Goal: Navigation & Orientation: Understand site structure

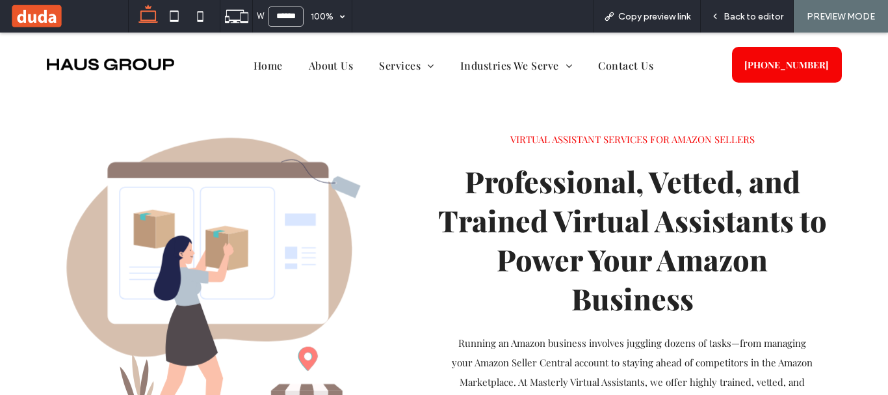
click at [254, 75] on div "Home About Us Services Administrative Support Executive and Legal Assistance Ma…" at bounding box center [453, 65] width 536 height 44
click at [257, 66] on span "Home" at bounding box center [268, 65] width 29 height 20
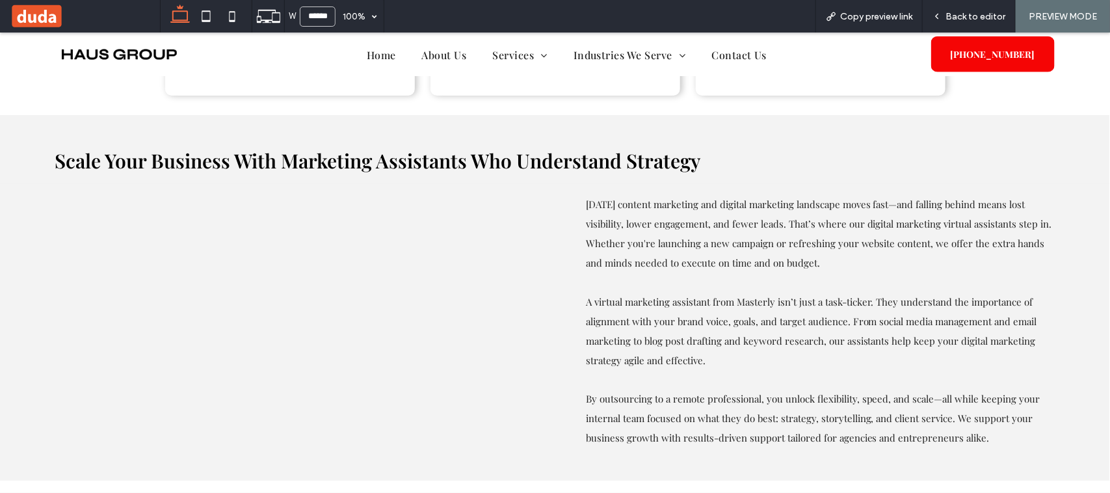
scroll to position [811, 0]
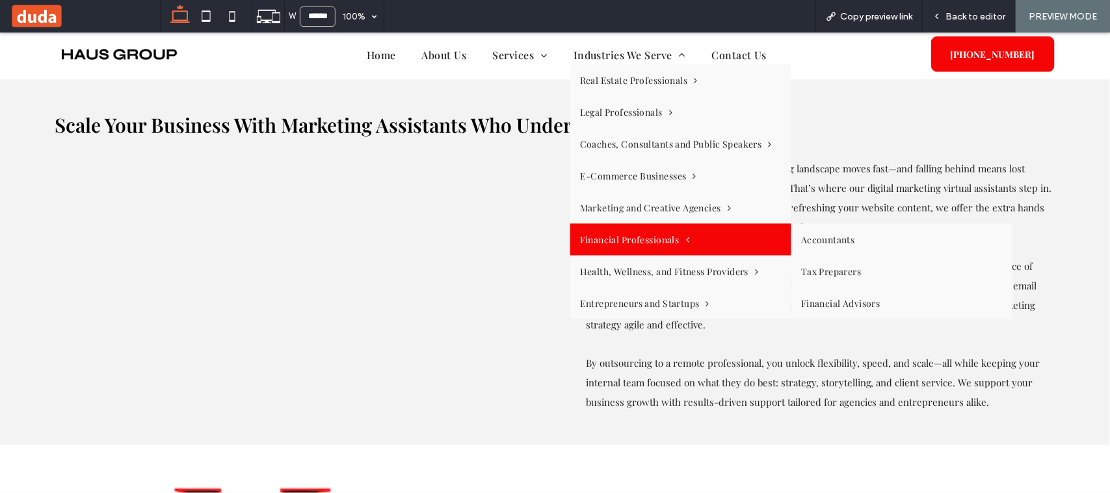
click at [711, 238] on link "Financial Professionals" at bounding box center [680, 239] width 221 height 32
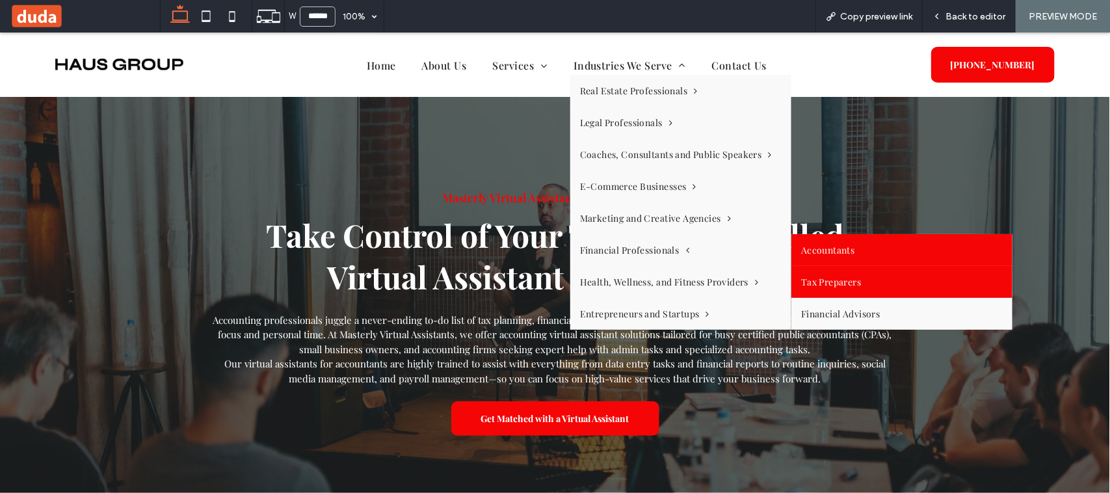
click at [813, 270] on link "Tax Preparers" at bounding box center [901, 281] width 221 height 32
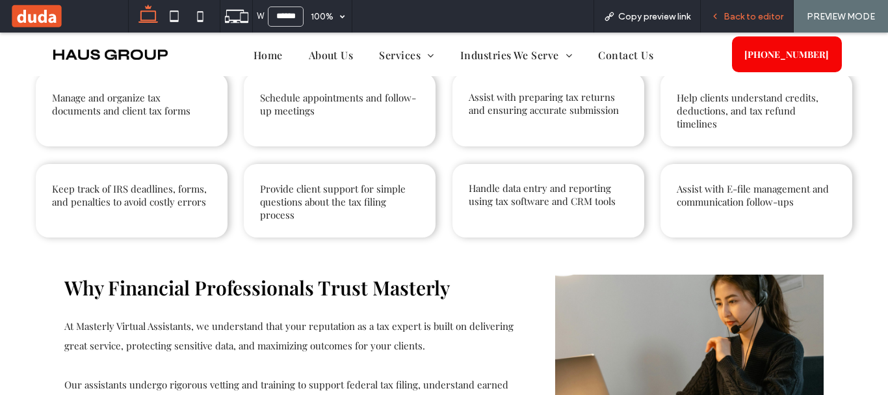
scroll to position [548, 0]
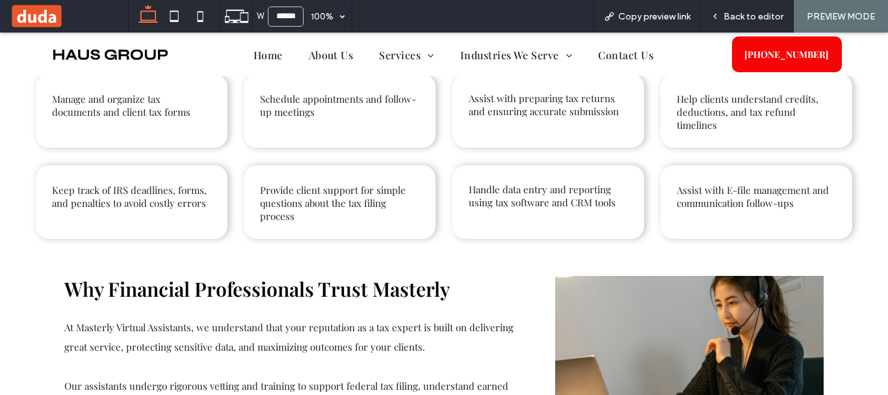
drag, startPoint x: 996, startPoint y: 34, endPoint x: 502, endPoint y: 256, distance: 541.9
click at [502, 256] on div "Why Financial Professionals Trust Masterly At Masterly Virtual Assistants, we u…" at bounding box center [444, 371] width 780 height 248
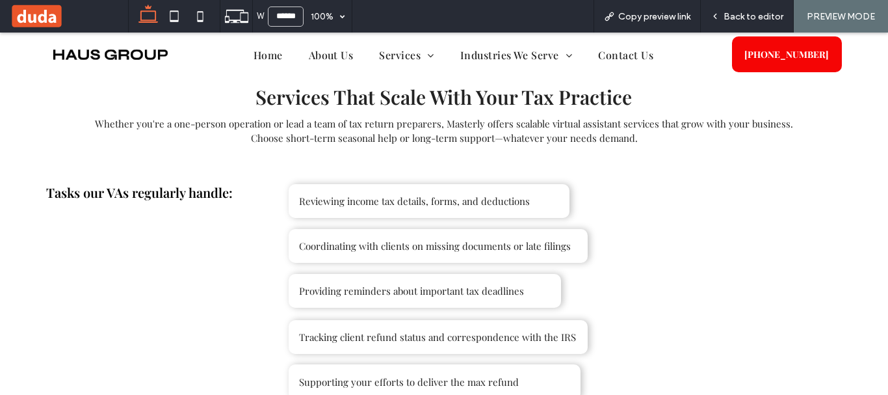
scroll to position [1068, 0]
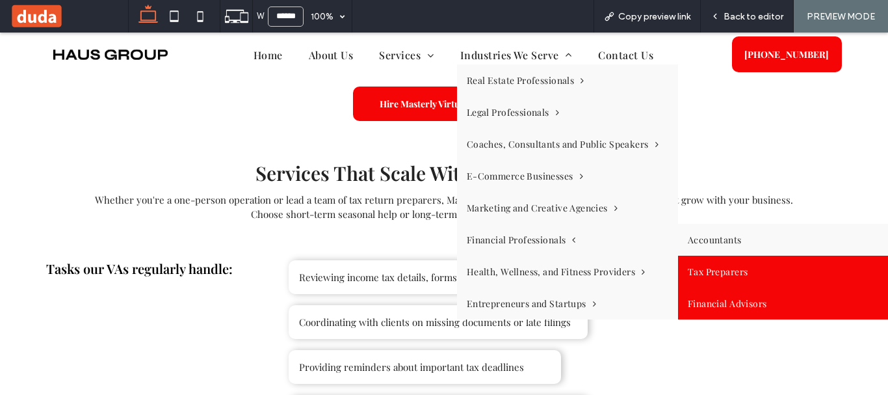
click at [722, 297] on link "Financial Advisors" at bounding box center [788, 303] width 221 height 32
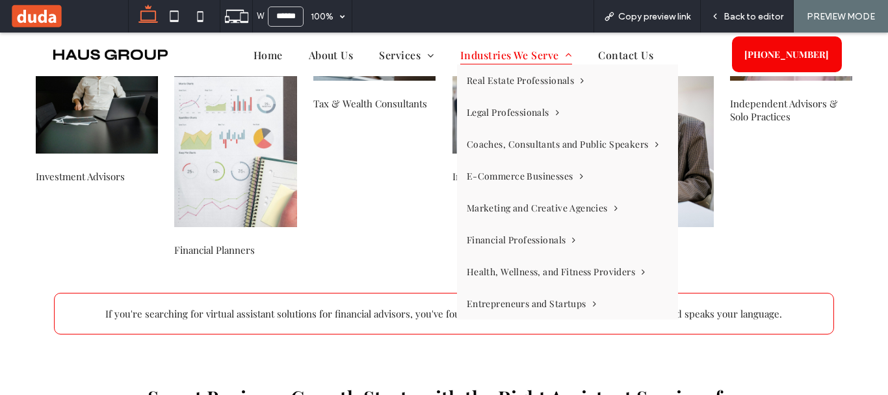
scroll to position [2129, 0]
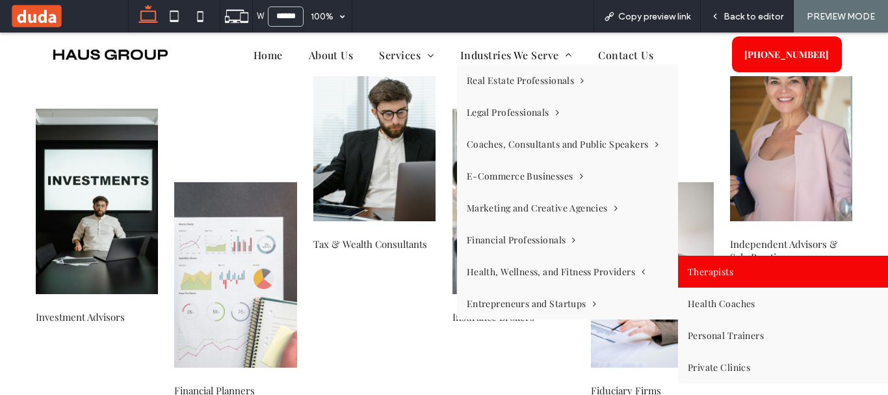
drag, startPoint x: 694, startPoint y: 270, endPoint x: 695, endPoint y: 302, distance: 32.5
click at [694, 270] on link "Therapists" at bounding box center [788, 272] width 221 height 32
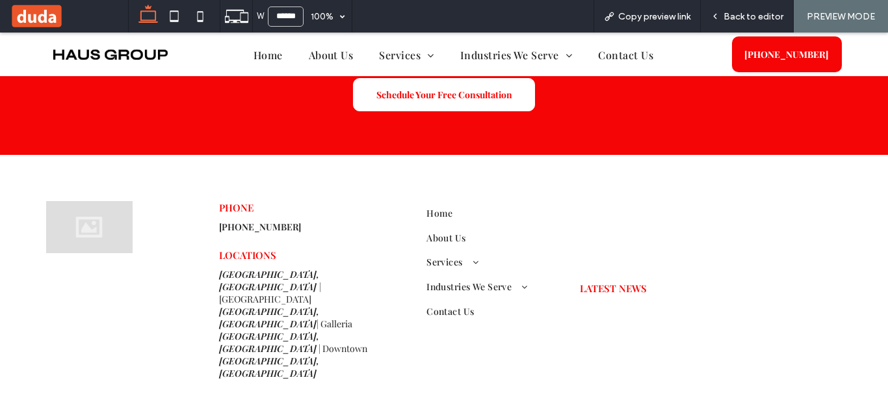
scroll to position [2836, 0]
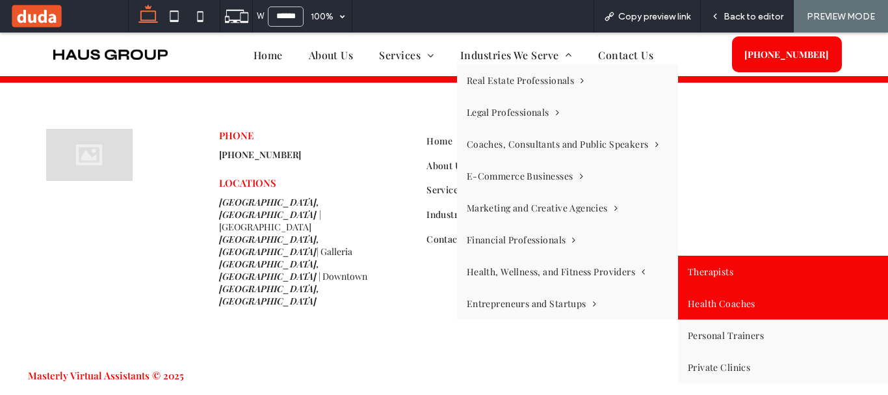
click at [729, 295] on link "Health Coaches" at bounding box center [788, 303] width 221 height 32
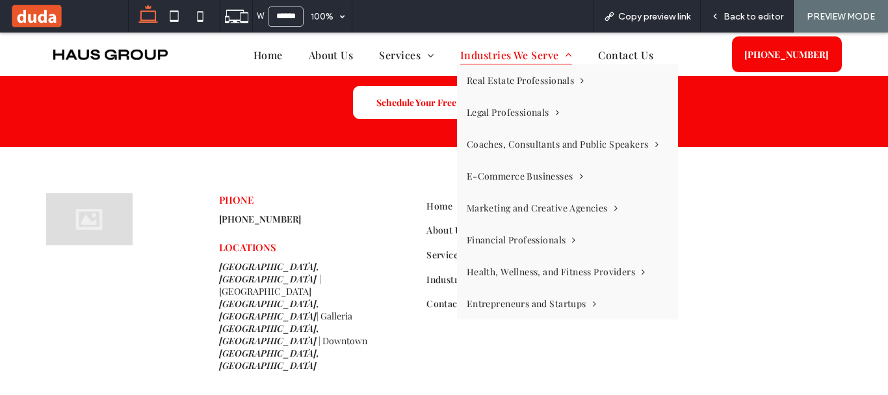
scroll to position [3265, 0]
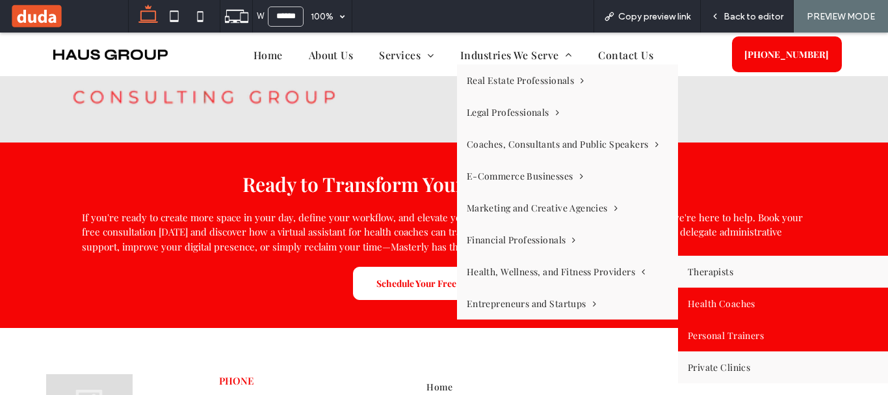
click at [726, 330] on link "Personal Trainers" at bounding box center [788, 335] width 221 height 32
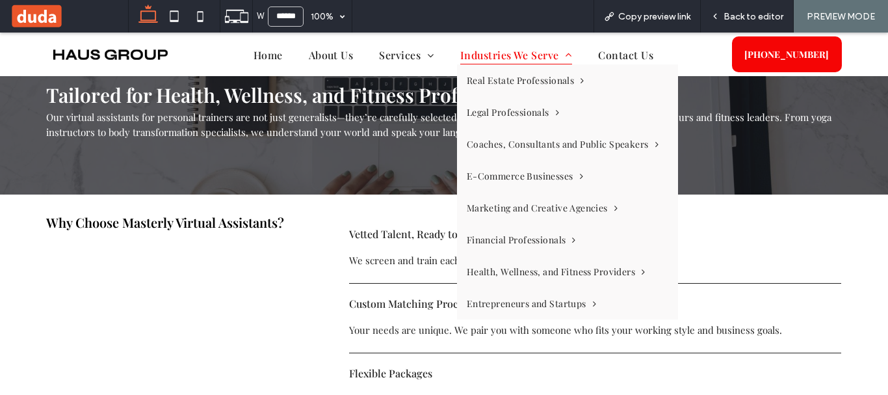
scroll to position [1475, 0]
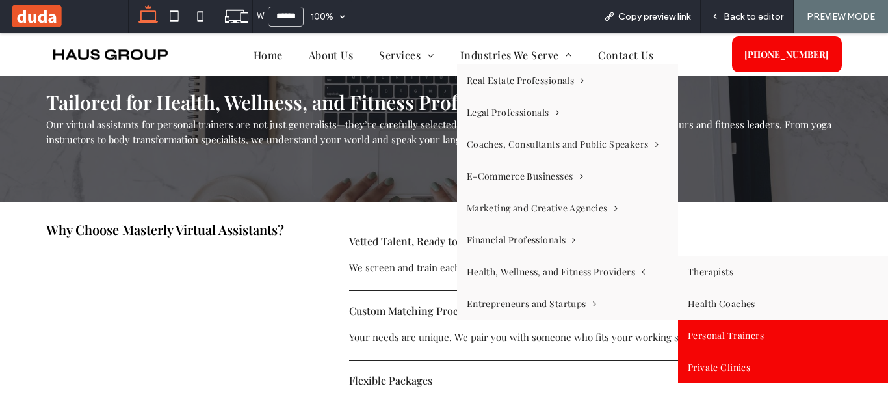
click at [709, 364] on link "Private Clinics" at bounding box center [788, 367] width 221 height 32
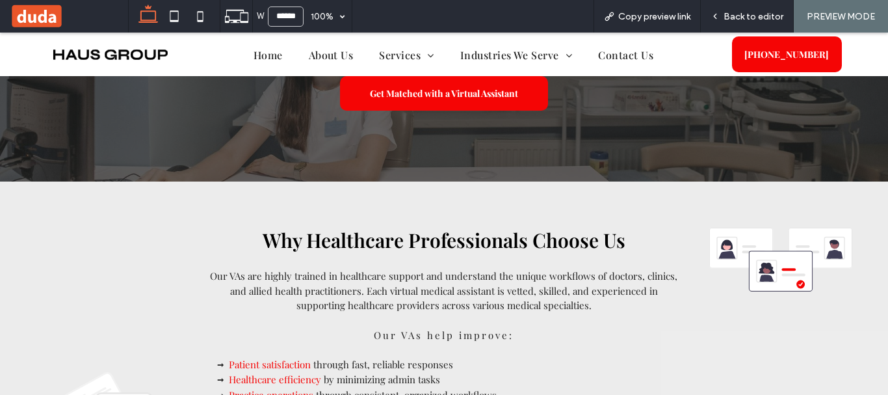
scroll to position [54, 0]
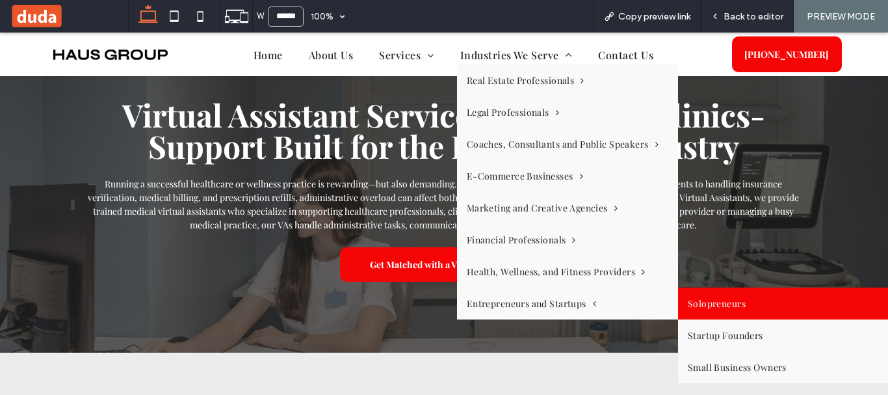
click at [704, 301] on link "Solopreneurs" at bounding box center [788, 303] width 221 height 32
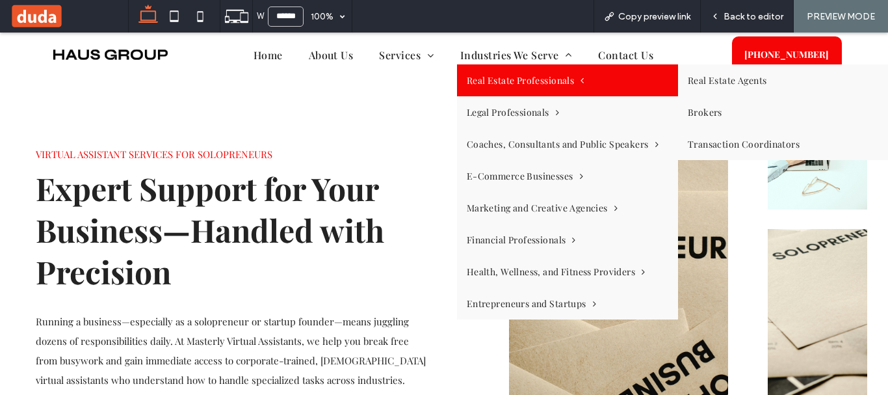
scroll to position [65, 0]
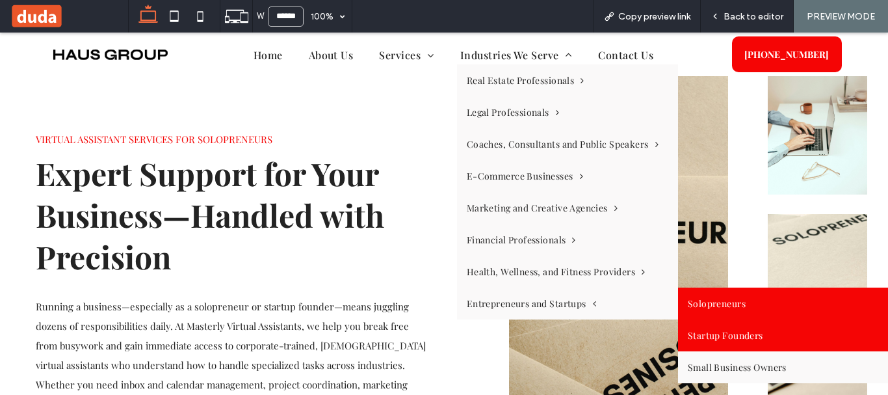
click at [732, 334] on link "Startup Founders" at bounding box center [788, 335] width 221 height 32
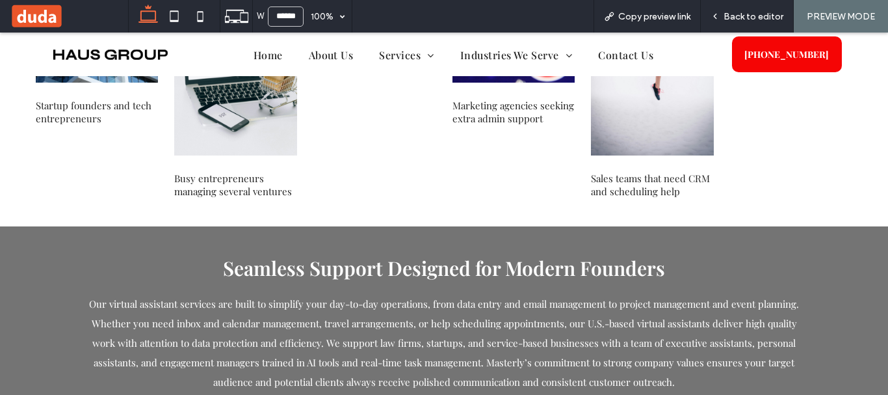
scroll to position [2211, 0]
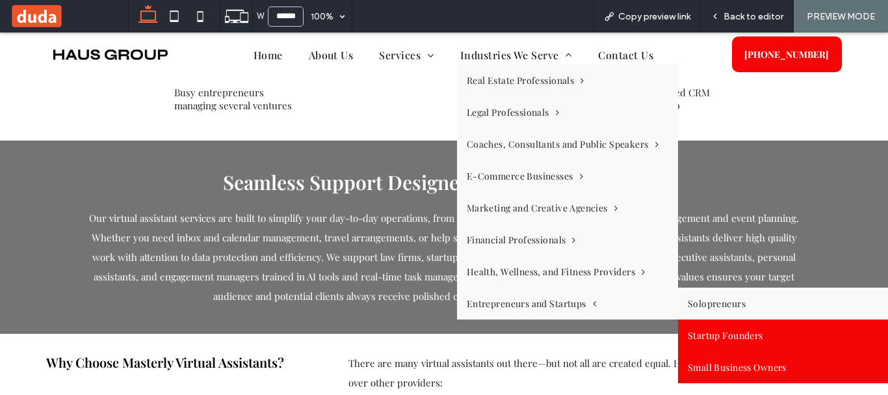
click at [717, 357] on link "Small Business Owners" at bounding box center [788, 367] width 221 height 32
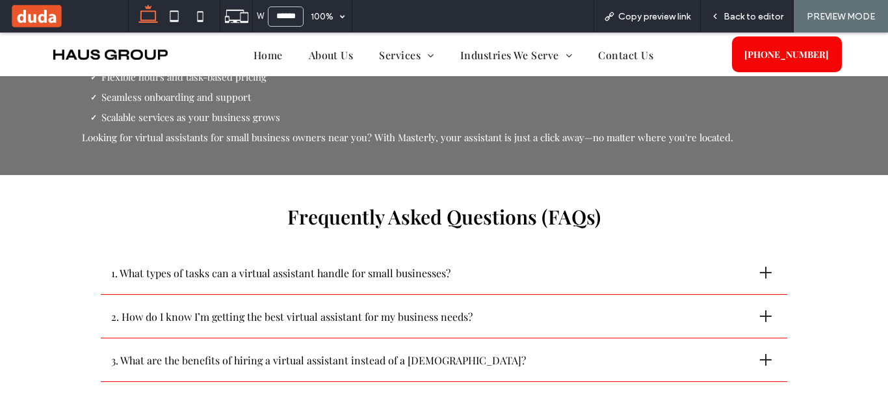
scroll to position [1995, 0]
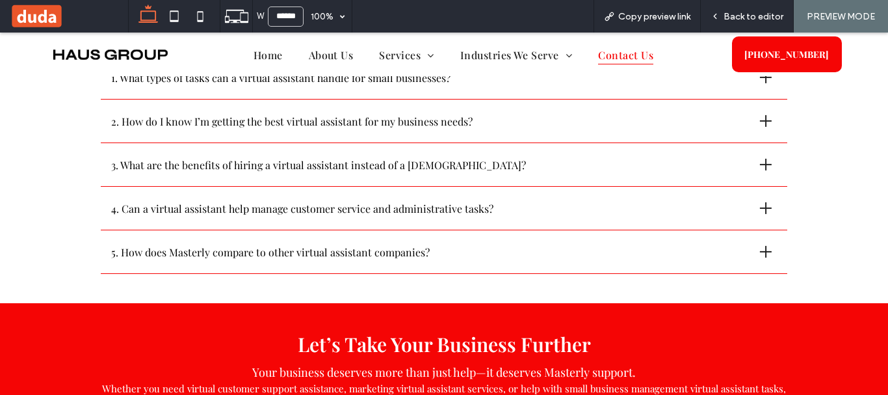
click at [613, 55] on span "Contact Us" at bounding box center [625, 54] width 55 height 20
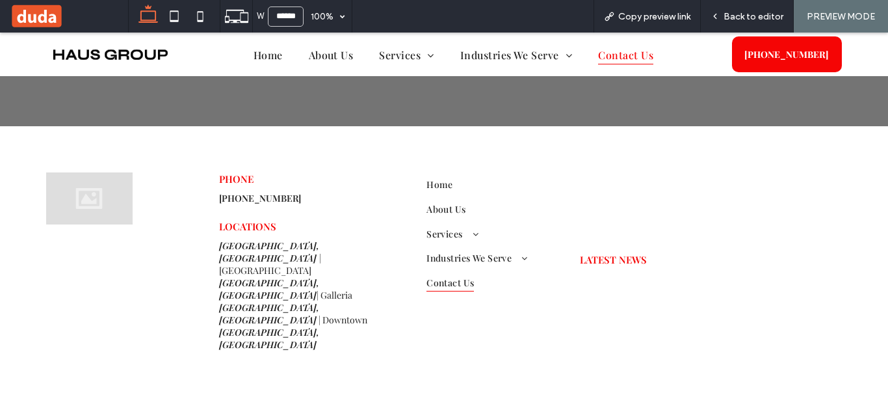
scroll to position [2745, 0]
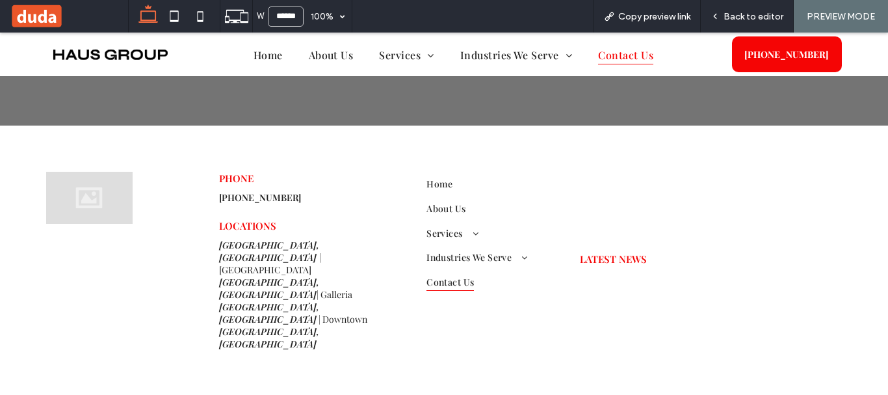
click at [583, 252] on span "LATEST NEWS" at bounding box center [613, 258] width 67 height 13
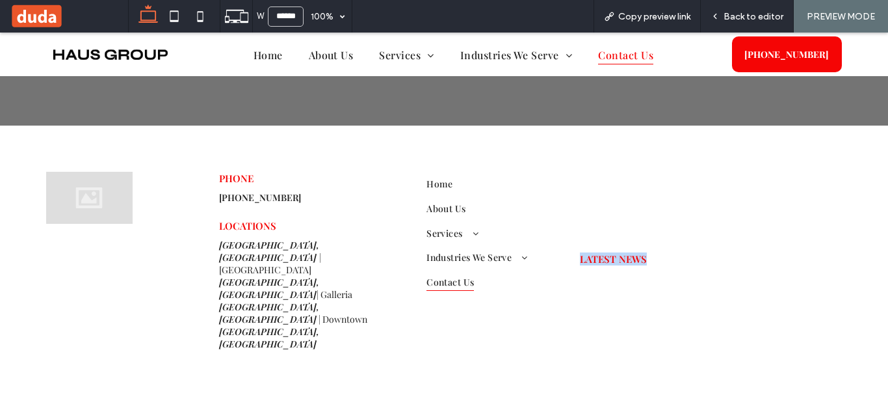
click at [592, 252] on span "LATEST NEWS" at bounding box center [613, 258] width 67 height 13
click at [627, 224] on div "LATEST NEWS" at bounding box center [711, 259] width 283 height 196
drag, startPoint x: 567, startPoint y: 206, endPoint x: 646, endPoint y: 215, distance: 79.8
click at [646, 215] on div "LATEST NEWS" at bounding box center [711, 259] width 283 height 196
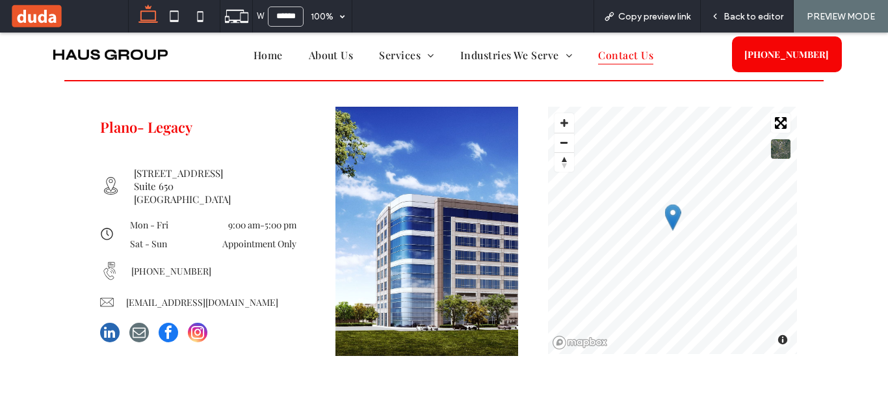
scroll to position [1510, 0]
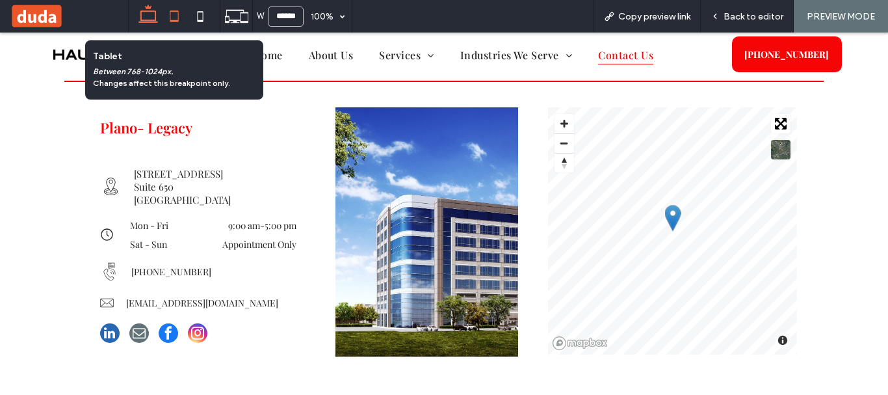
click at [172, 18] on icon at bounding box center [174, 16] width 26 height 26
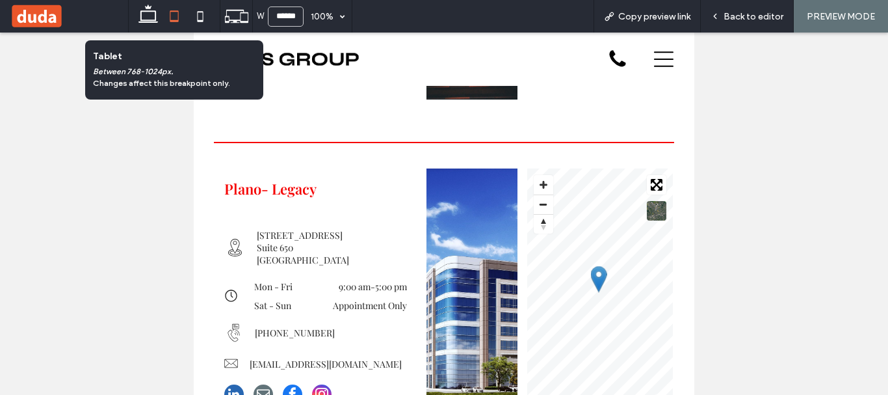
type input "*****"
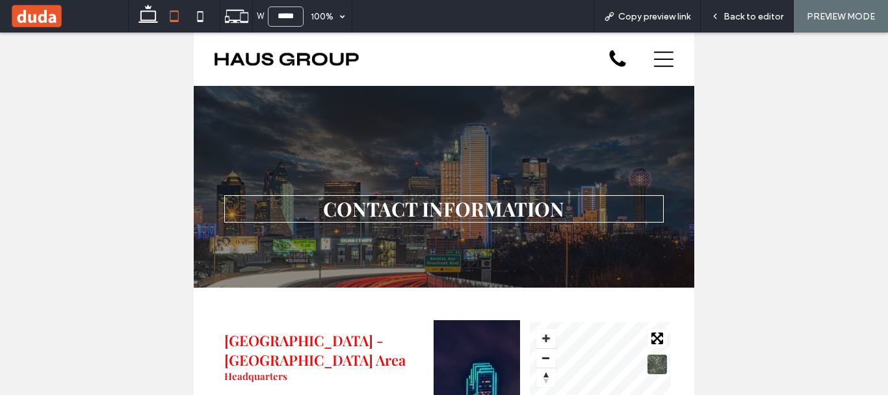
scroll to position [0, 0]
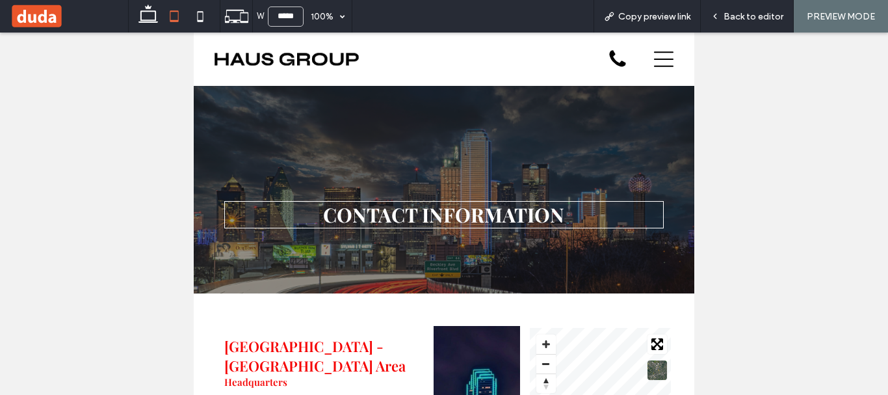
click at [661, 66] on icon at bounding box center [664, 59] width 20 height 16
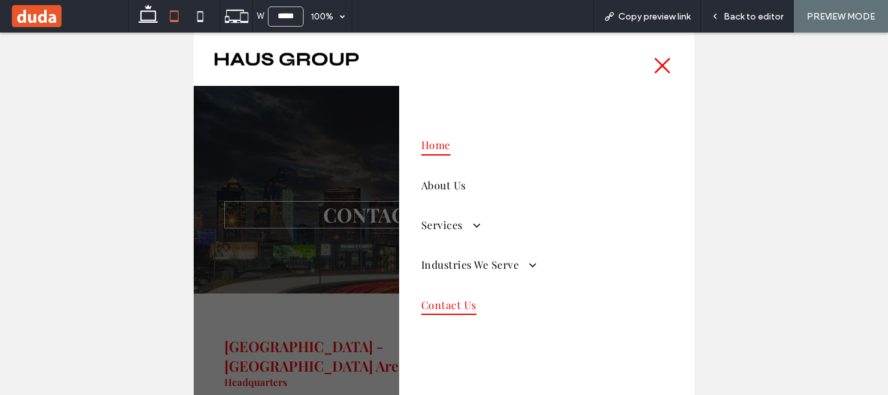
click at [425, 148] on span "Home" at bounding box center [435, 145] width 29 height 20
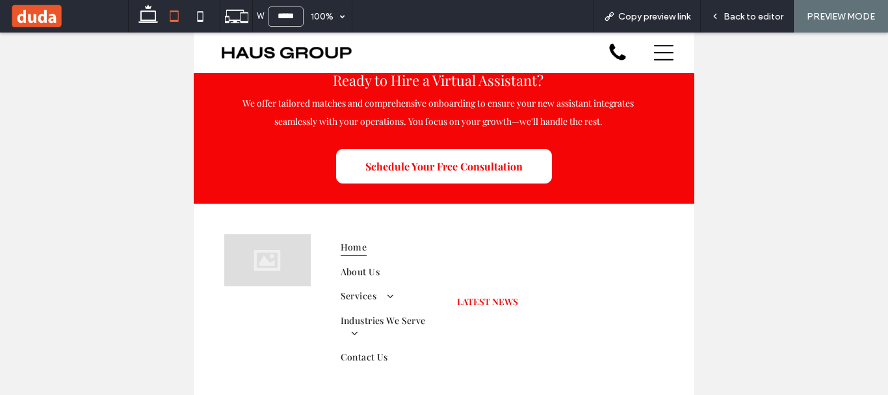
scroll to position [3722, 0]
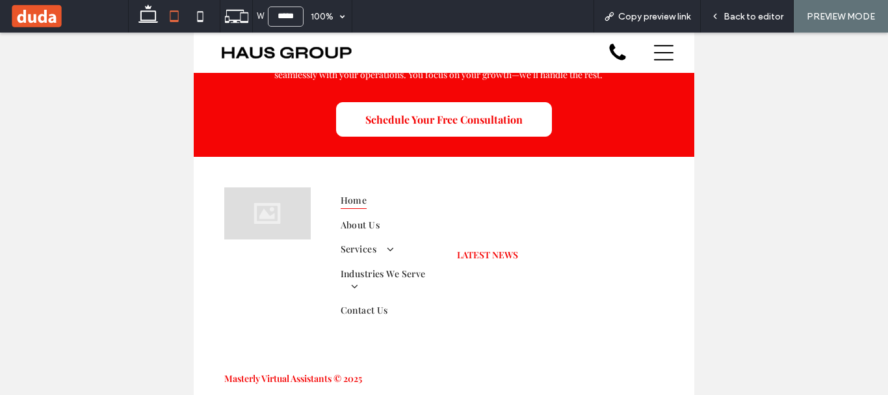
click at [654, 55] on icon at bounding box center [664, 53] width 20 height 20
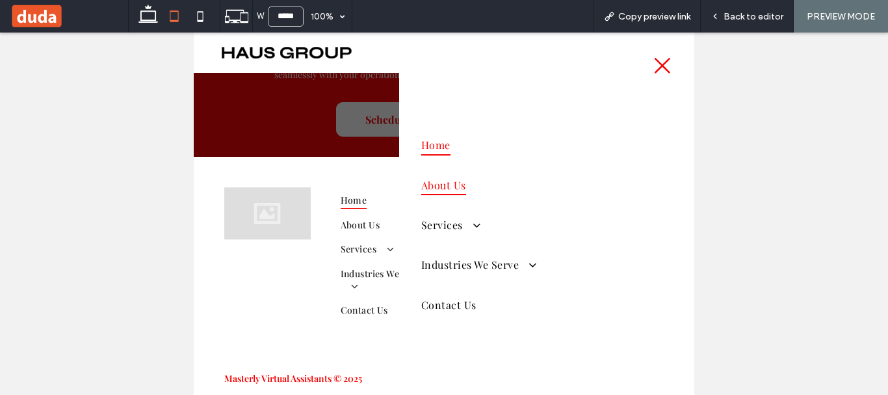
drag, startPoint x: 462, startPoint y: 183, endPoint x: 662, endPoint y: 223, distance: 203.6
click at [462, 183] on span "About Us" at bounding box center [443, 185] width 45 height 20
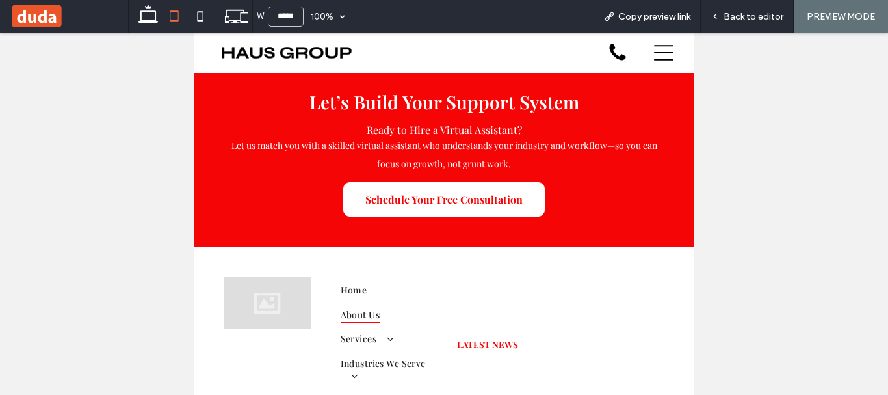
scroll to position [1957, 0]
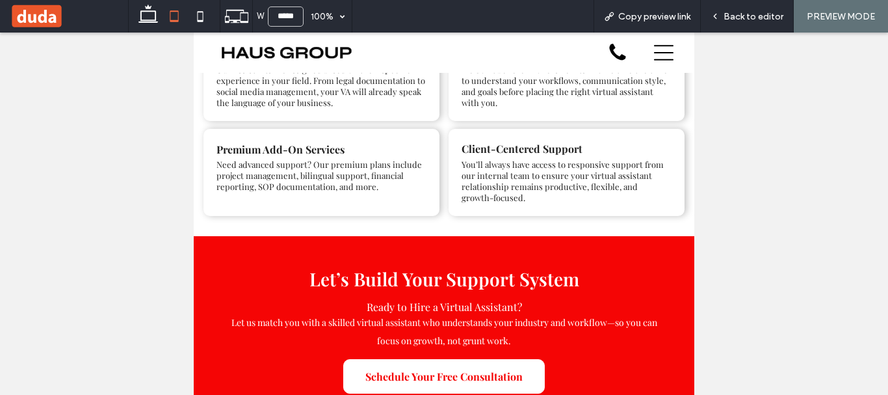
click at [654, 54] on icon at bounding box center [664, 53] width 20 height 20
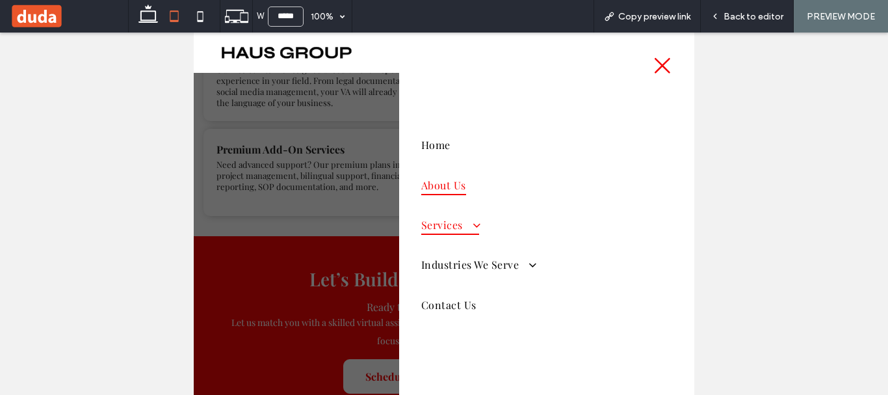
click at [456, 224] on span "Services" at bounding box center [450, 225] width 58 height 20
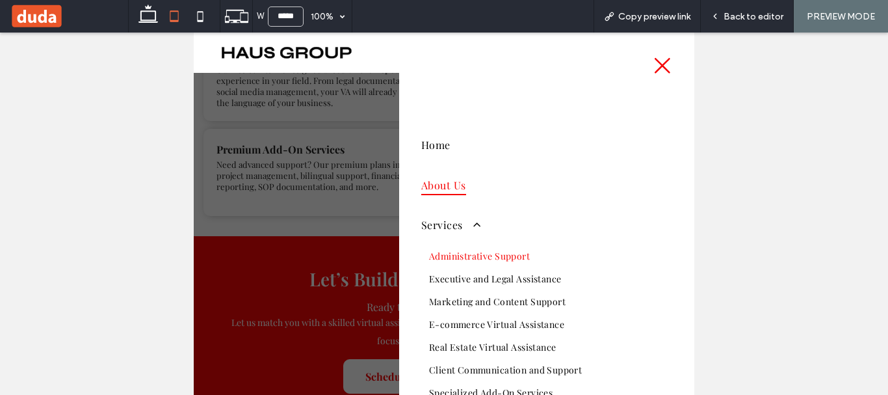
click at [496, 254] on span "Administrative Support" at bounding box center [479, 256] width 101 height 12
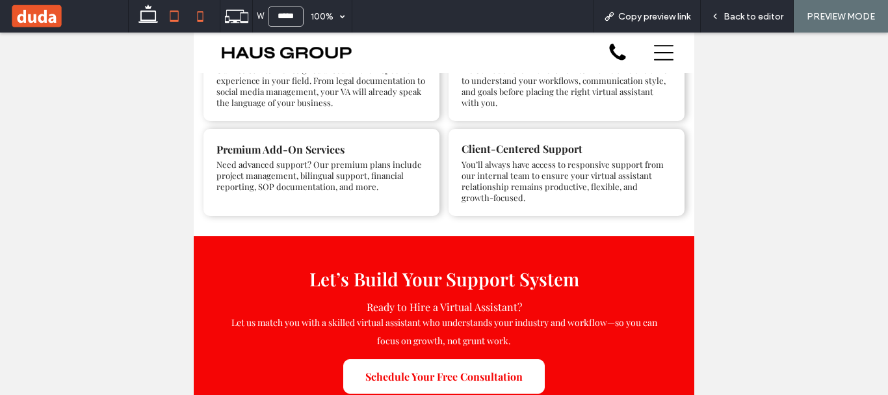
click at [201, 16] on icon at bounding box center [200, 16] width 26 height 26
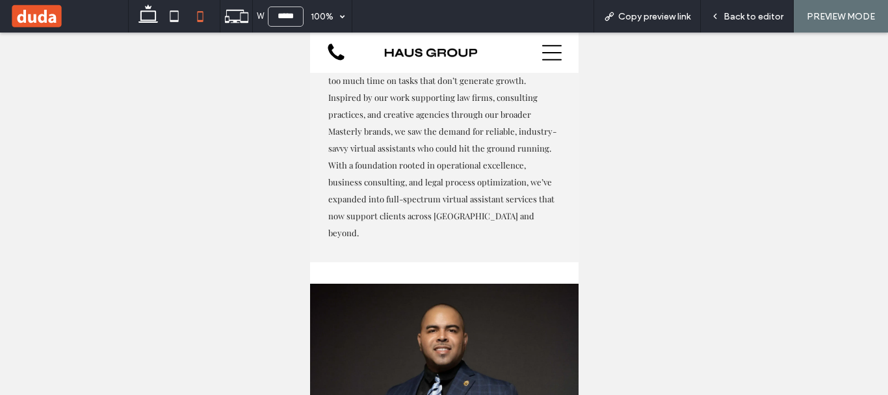
type input "*****"
click at [250, 217] on div at bounding box center [444, 214] width 888 height 362
